Goal: Task Accomplishment & Management: Manage account settings

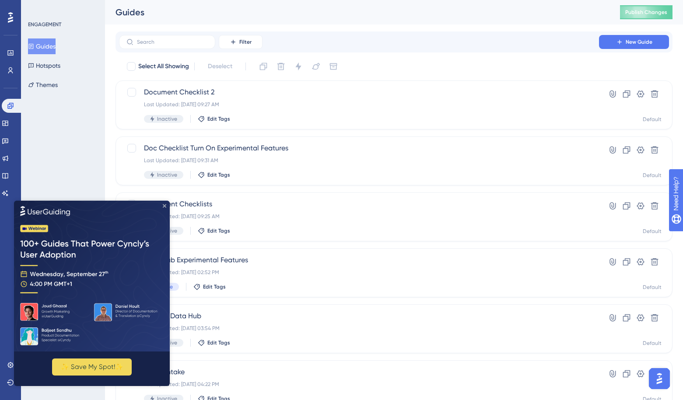
click at [165, 204] on icon "Close Preview" at bounding box center [165, 206] width 4 height 4
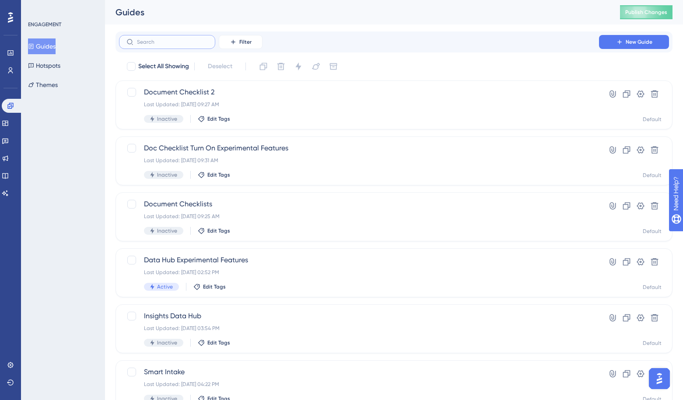
click at [180, 43] on input "text" at bounding box center [172, 42] width 71 height 6
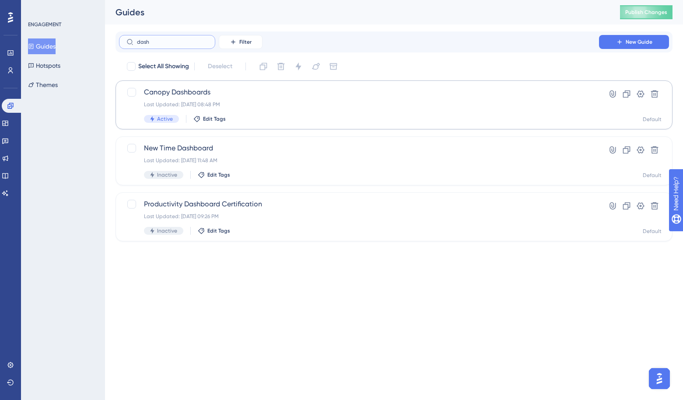
type input "dash"
click at [174, 91] on span "Canopy Dashboards" at bounding box center [359, 92] width 430 height 11
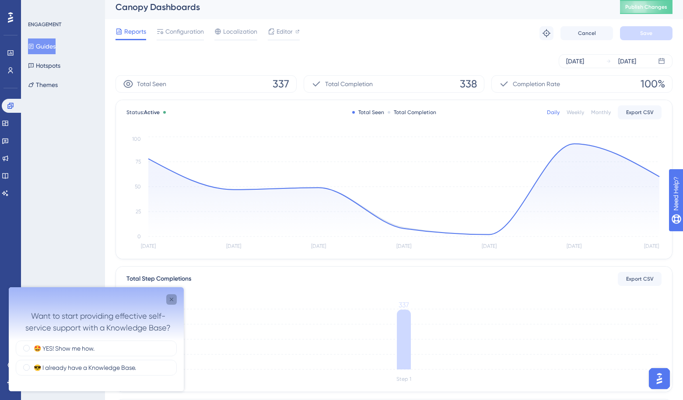
click at [171, 298] on icon "Close survey" at bounding box center [171, 299] width 7 height 7
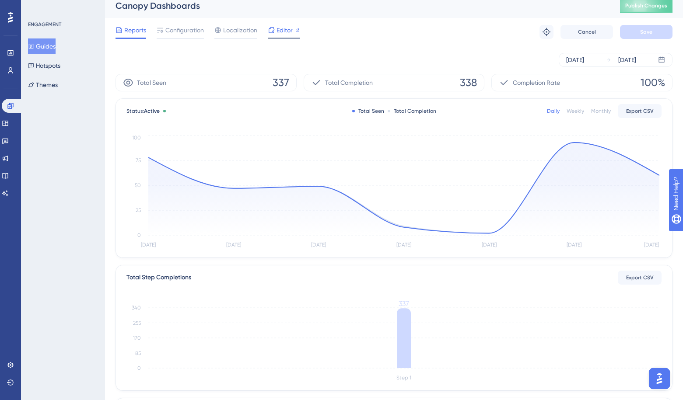
click at [279, 33] on span "Editor" at bounding box center [285, 30] width 16 height 11
click at [186, 35] on span "Configuration" at bounding box center [184, 30] width 39 height 11
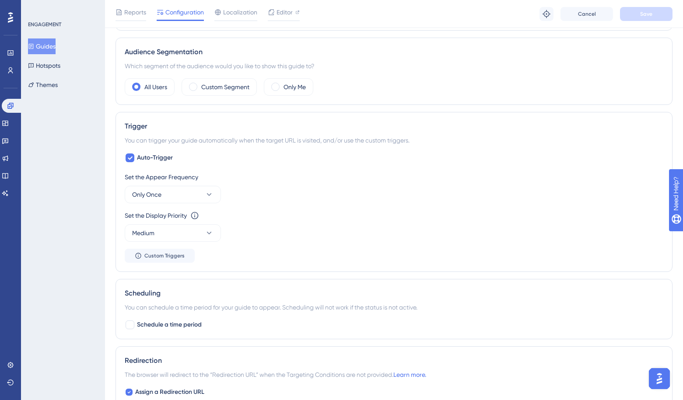
scroll to position [301, 0]
click at [185, 201] on button "Only Once" at bounding box center [173, 196] width 96 height 18
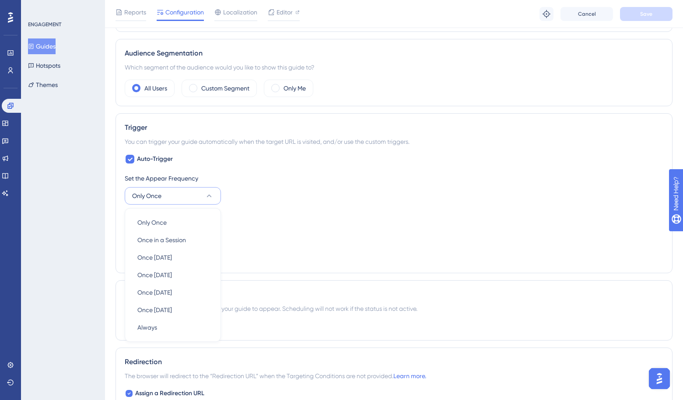
scroll to position [376, 0]
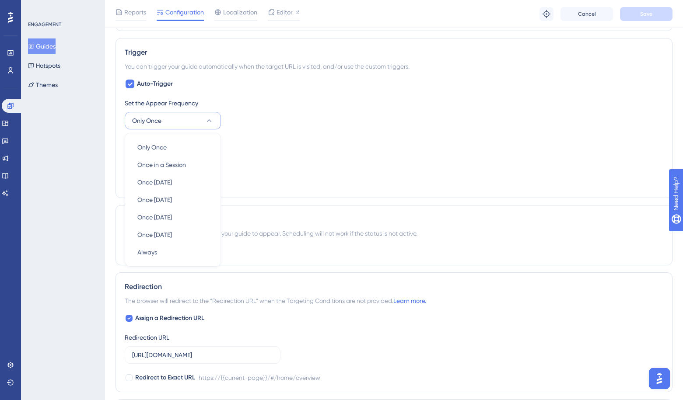
click at [322, 156] on div "Set the Display Priority This option will set the display priority between auto…" at bounding box center [394, 153] width 539 height 32
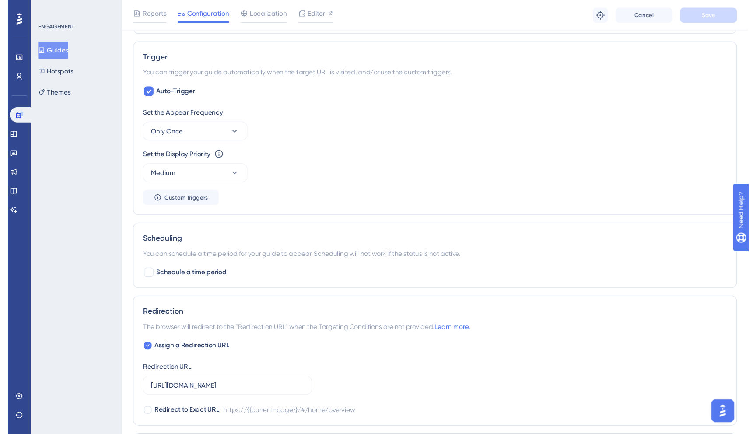
scroll to position [376, 0]
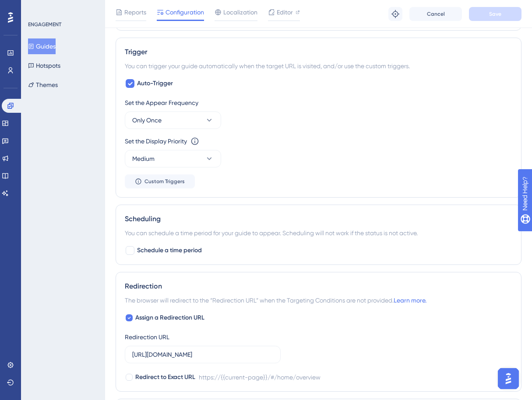
click at [525, 62] on div "Performance Users Engagement Widgets Feedback Product Updates Knowledge Base AI…" at bounding box center [318, 83] width 427 height 918
